Goal: Information Seeking & Learning: Learn about a topic

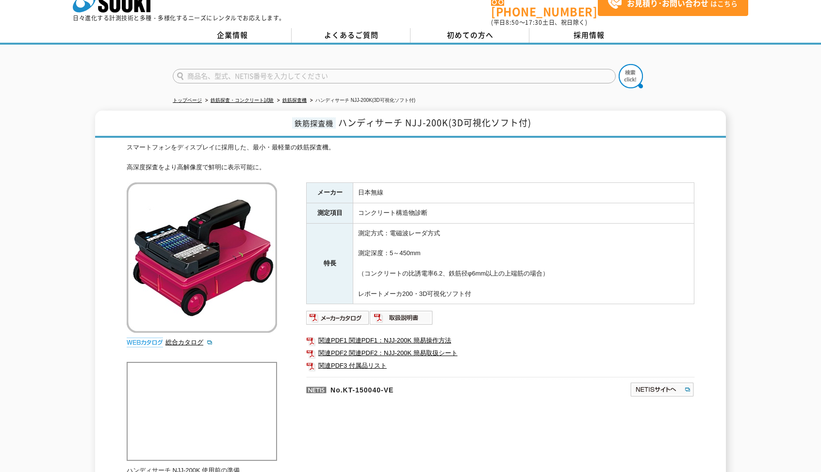
scroll to position [19, 0]
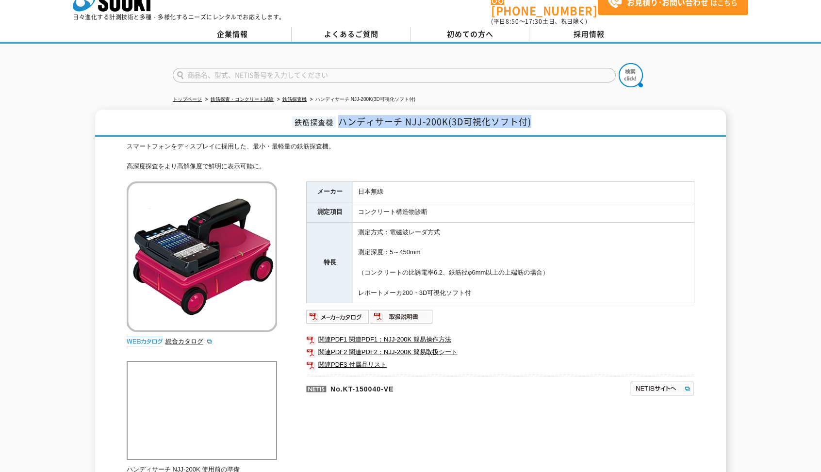
drag, startPoint x: 339, startPoint y: 115, endPoint x: 548, endPoint y: 110, distance: 208.7
click at [548, 110] on h1 "鉄筋探査機 ハンディサーチ NJJ-200K(3D可視化ソフト付)" at bounding box center [410, 123] width 631 height 27
copy h1 "鉄筋探査機 ハンディサーチ NJJ-200K(3D可視化ソフト付)"
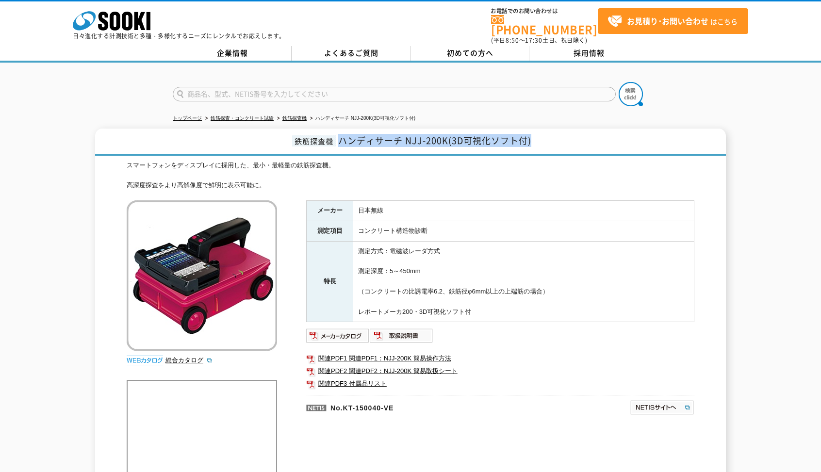
scroll to position [0, 0]
drag, startPoint x: 359, startPoint y: 204, endPoint x: 384, endPoint y: 202, distance: 24.8
click at [384, 202] on td "日本無線" at bounding box center [523, 211] width 341 height 20
copy td "日本無線"
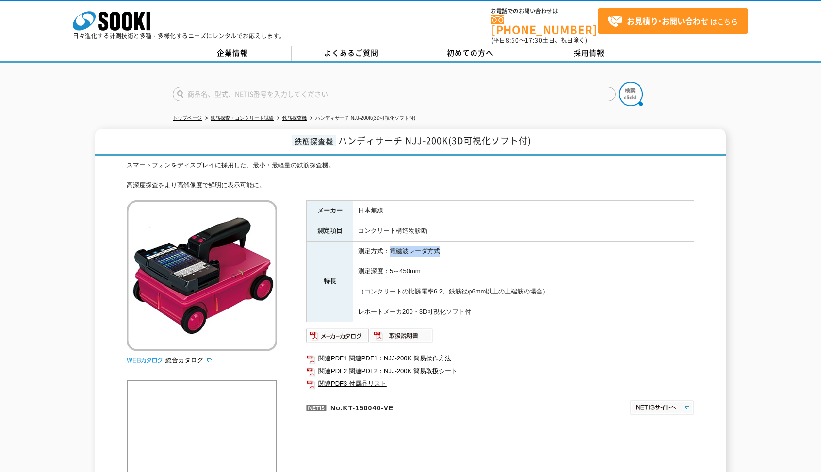
drag, startPoint x: 415, startPoint y: 242, endPoint x: 450, endPoint y: 242, distance: 34.9
click at [450, 242] on td "測定方式：電磁波レーダ方式 測定深度：5～450mm （コンクリートの比誘電率6.2、鉄筋径φ6mm以上の上端筋の場合） レポートメーカ200・3D可視化ソフ…" at bounding box center [523, 281] width 341 height 81
copy td "電磁波レーダ方式"
drag, startPoint x: 414, startPoint y: 261, endPoint x: 420, endPoint y: 261, distance: 5.8
click at [420, 261] on td "測定方式：電磁波レーダ方式 測定深度：5～450mm （コンクリートの比誘電率6.2、鉄筋径φ6mm以上の上端筋の場合） レポートメーカ200・3D可視化ソフ…" at bounding box center [523, 281] width 341 height 81
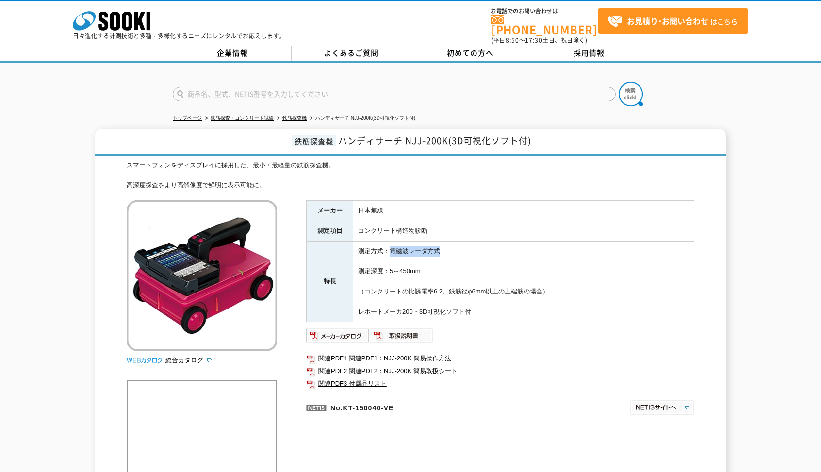
copy td "5～450mm"
drag, startPoint x: 361, startPoint y: 282, endPoint x: 398, endPoint y: 282, distance: 36.4
click at [398, 282] on td "測定方式：電磁波レーダ方式 測定深度：5～450mm （コンクリートの比誘電率6.2、鉄筋径φ6mm以上の上端筋の場合） レポートメーカ200・3D可視化ソフ…" at bounding box center [523, 281] width 341 height 81
drag, startPoint x: 361, startPoint y: 282, endPoint x: 552, endPoint y: 283, distance: 190.2
click at [552, 283] on td "測定方式：電磁波レーダ方式 測定深度：5～450mm （コンクリートの比誘電率6.2、鉄筋径φ6mm以上の上端筋の場合） レポートメーカ200・3D可視化ソフ…" at bounding box center [523, 281] width 341 height 81
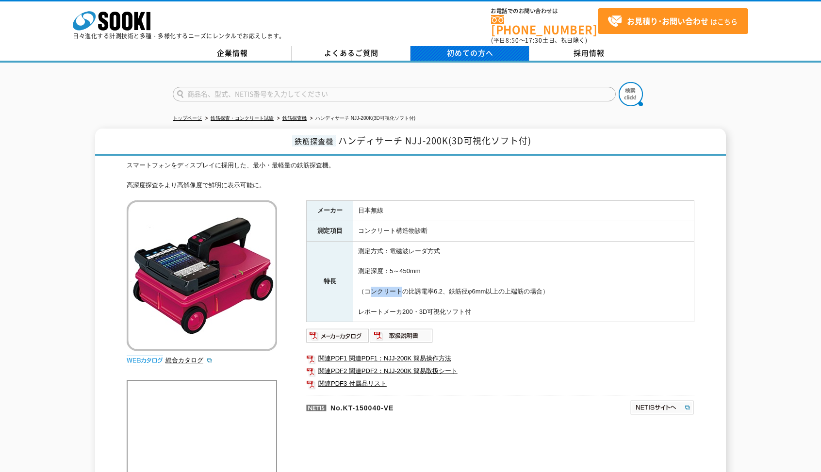
copy td "（コンクリートの比誘電率6.2、鉄筋径φ6mm以上の上端筋の場合）"
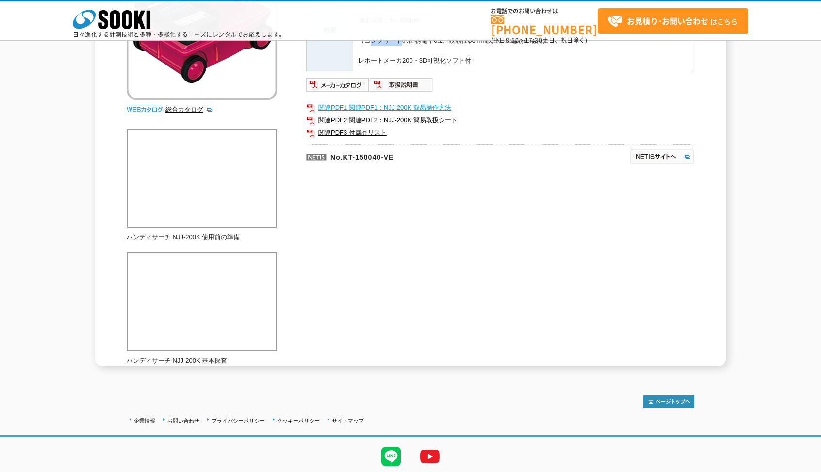
scroll to position [209, 0]
